Goal: Ask a question: Seek information or help from site administrators or community

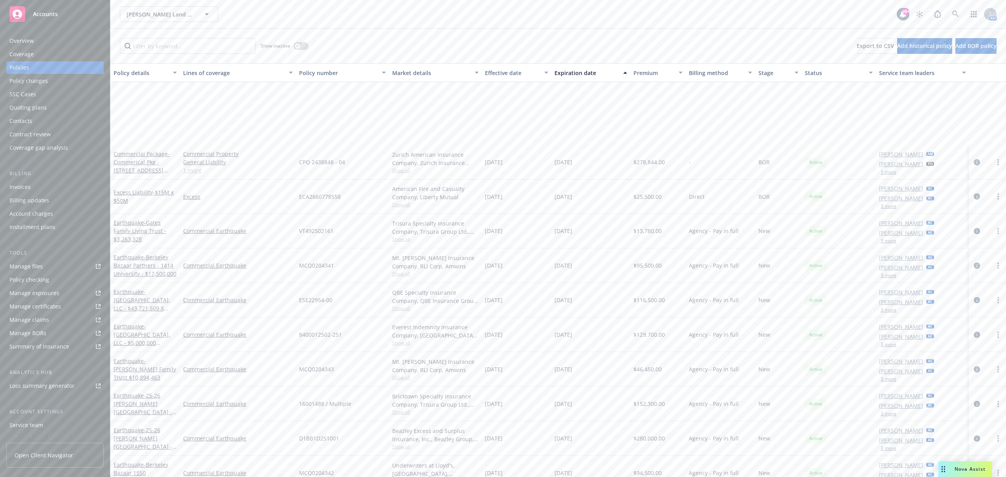
scroll to position [99, 0]
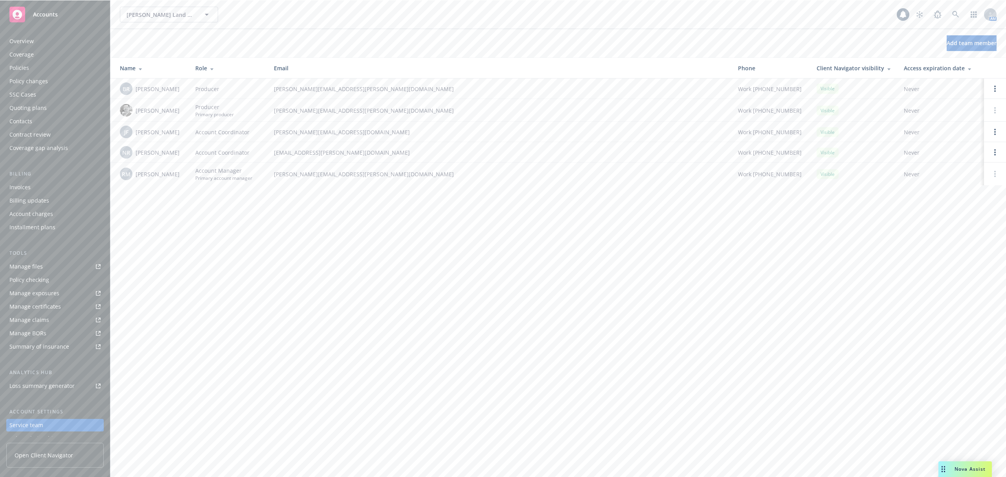
scroll to position [48, 0]
click at [993, 88] on link "Open options" at bounding box center [994, 88] width 9 height 9
click at [443, 247] on div "Keenan Land Company Keenan Land Company 99+ AM Add team member Name Role Email …" at bounding box center [558, 238] width 896 height 477
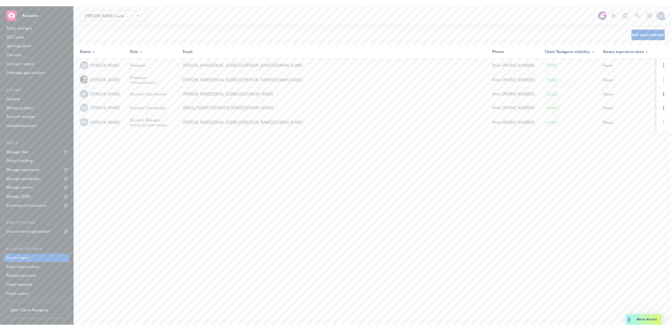
scroll to position [48, 0]
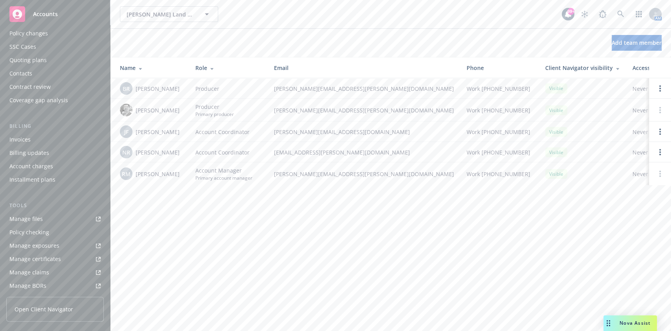
click at [610, 323] on div "Drag to move" at bounding box center [608, 323] width 10 height 16
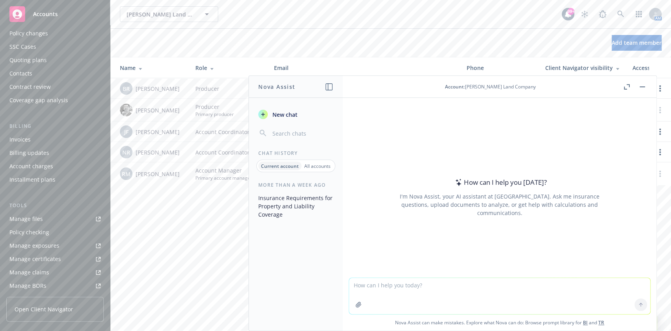
click at [26, 14] on div "Accounts" at bounding box center [54, 14] width 91 height 16
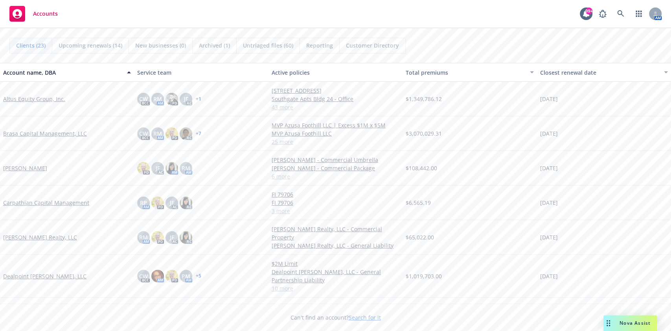
click at [628, 321] on span "Nova Assist" at bounding box center [634, 322] width 31 height 7
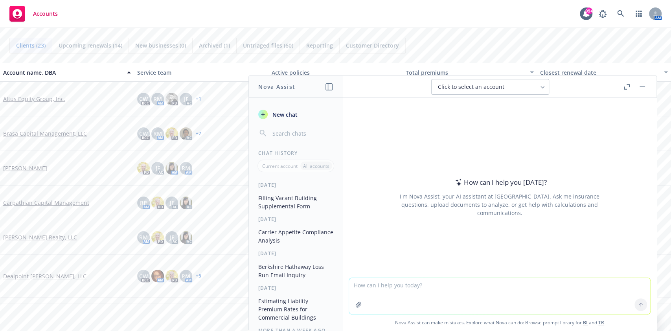
click at [483, 288] on textarea at bounding box center [499, 296] width 301 height 36
paste textarea "asked about record counts and financial documents"
type textarea "If a cyber insurance underwriter asked about record counts and financial docume…"
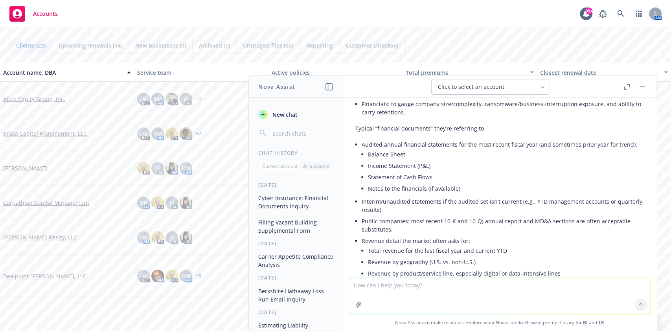
scroll to position [98, 0]
